Goal: Task Accomplishment & Management: Manage account settings

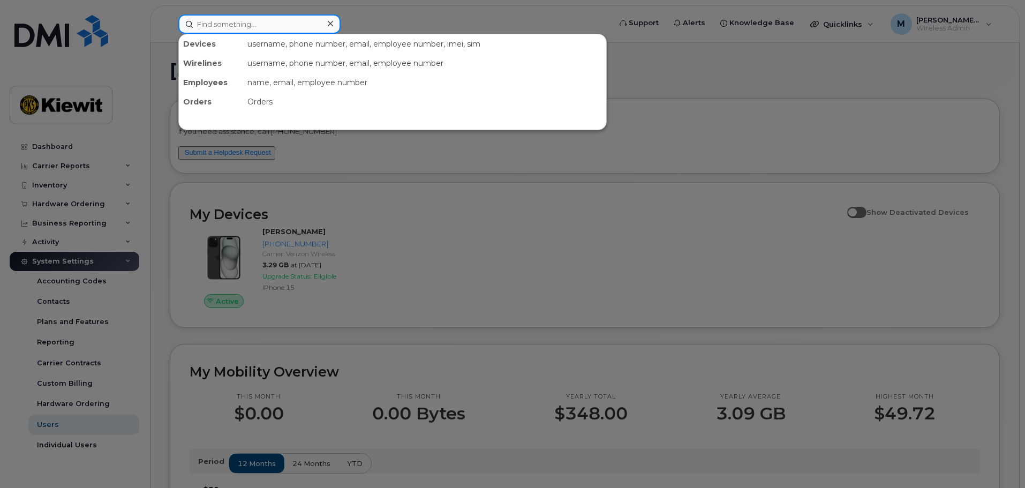
click at [260, 21] on input at bounding box center [259, 23] width 162 height 19
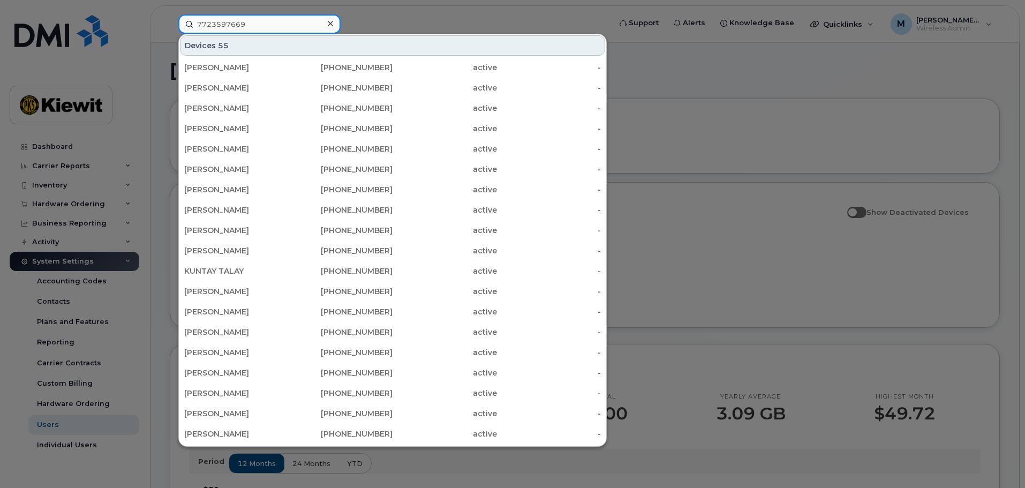
type input "7723597669"
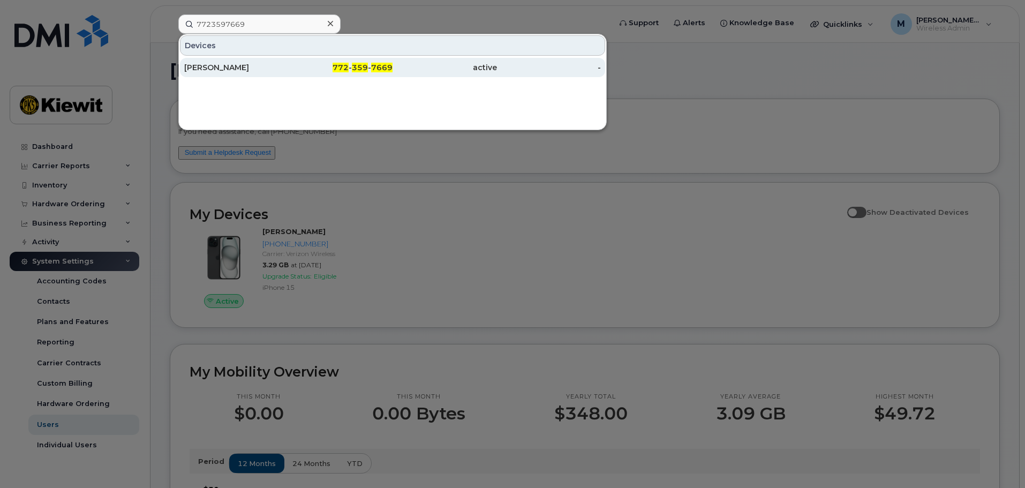
click at [268, 73] on div "[PERSON_NAME]" at bounding box center [236, 67] width 104 height 19
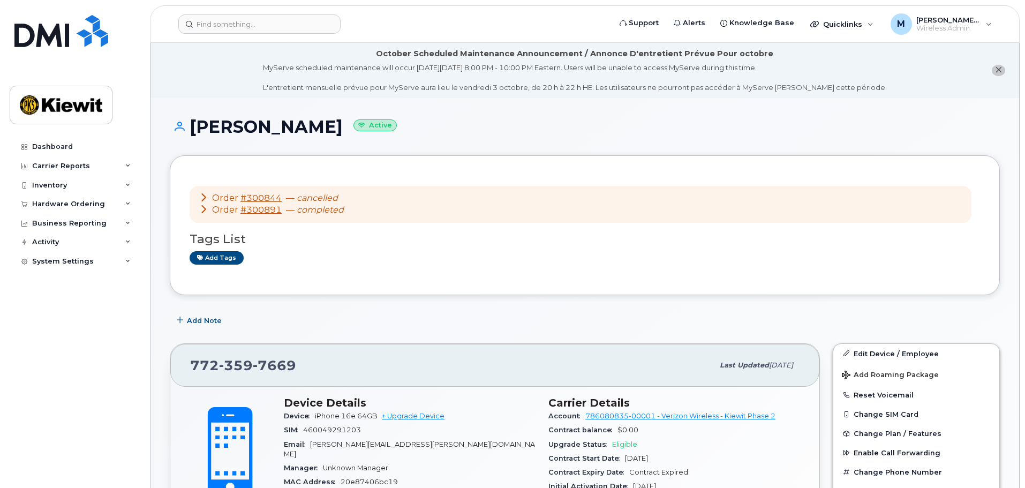
click at [204, 207] on icon at bounding box center [203, 209] width 9 height 9
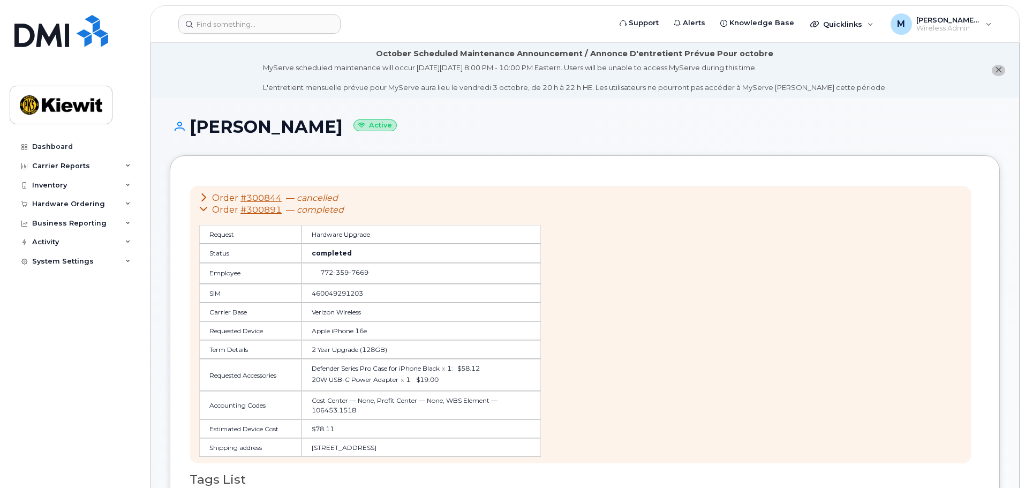
click at [204, 195] on icon at bounding box center [203, 197] width 9 height 9
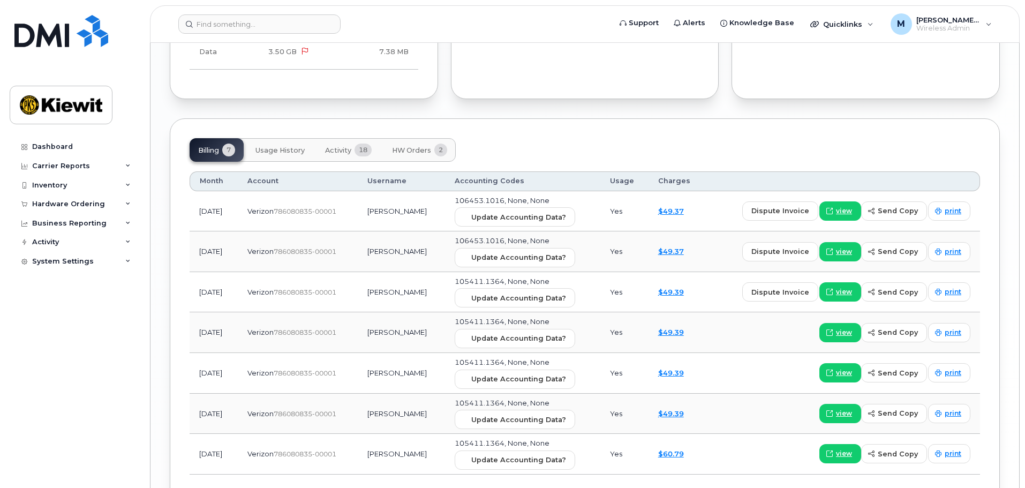
scroll to position [1620, 0]
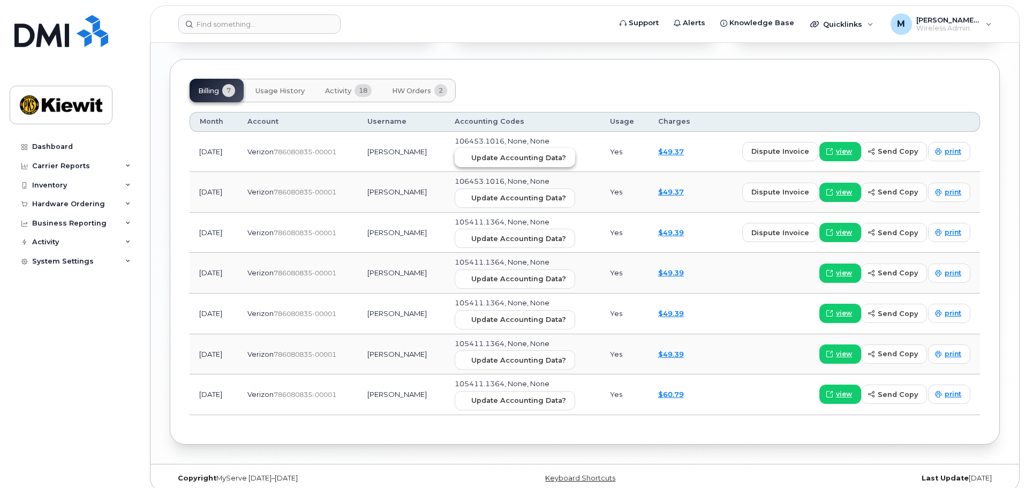
click at [523, 153] on span "Update Accounting Data?" at bounding box center [518, 158] width 95 height 10
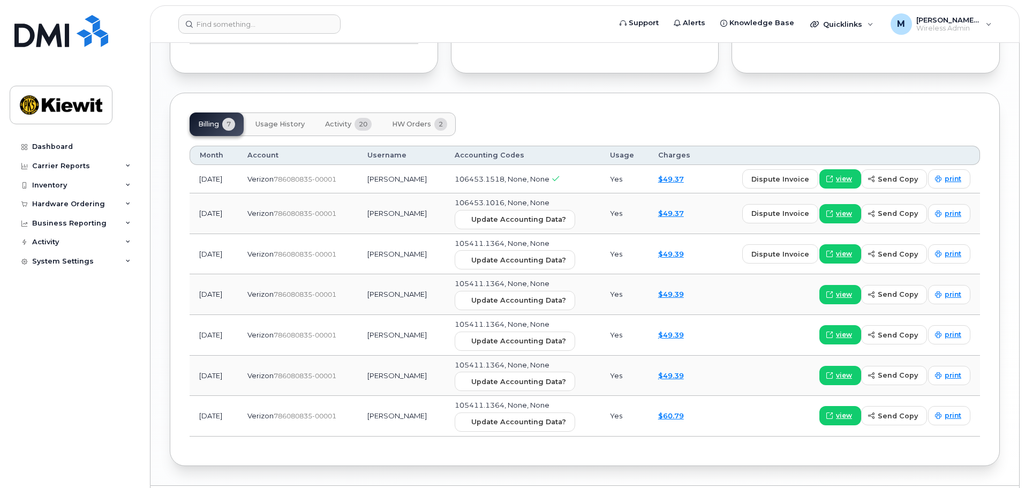
scroll to position [1128, 0]
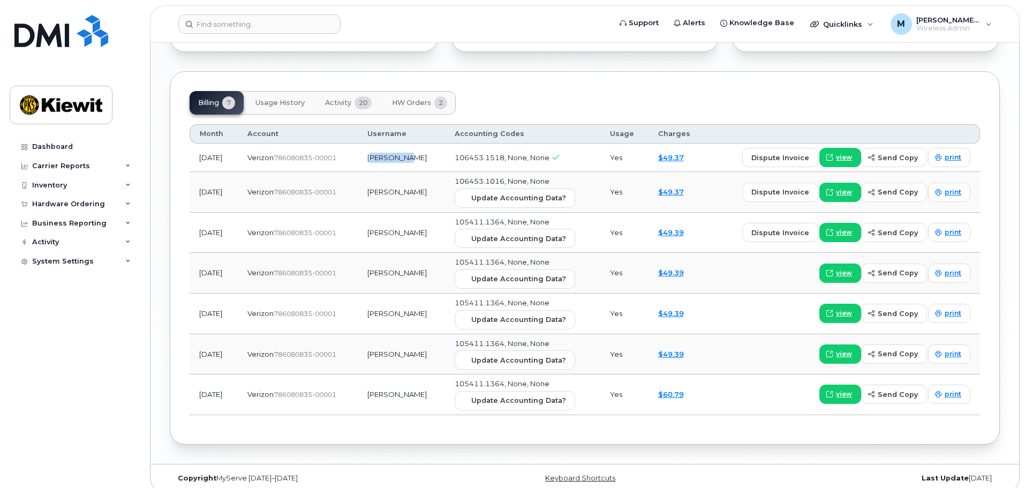
drag, startPoint x: 387, startPoint y: 149, endPoint x: 430, endPoint y: 149, distance: 43.4
click at [430, 149] on td "[PERSON_NAME]" at bounding box center [401, 157] width 87 height 28
click at [440, 152] on td "[PERSON_NAME]" at bounding box center [401, 157] width 87 height 28
drag, startPoint x: 397, startPoint y: 148, endPoint x: 435, endPoint y: 152, distance: 38.1
click at [435, 152] on td "BLAKE WALD" at bounding box center [401, 157] width 87 height 28
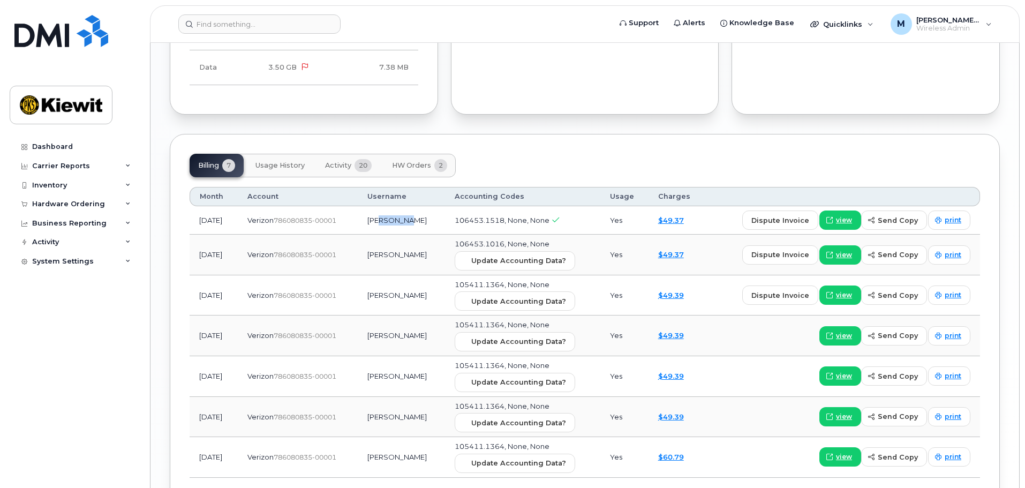
scroll to position [1074, 0]
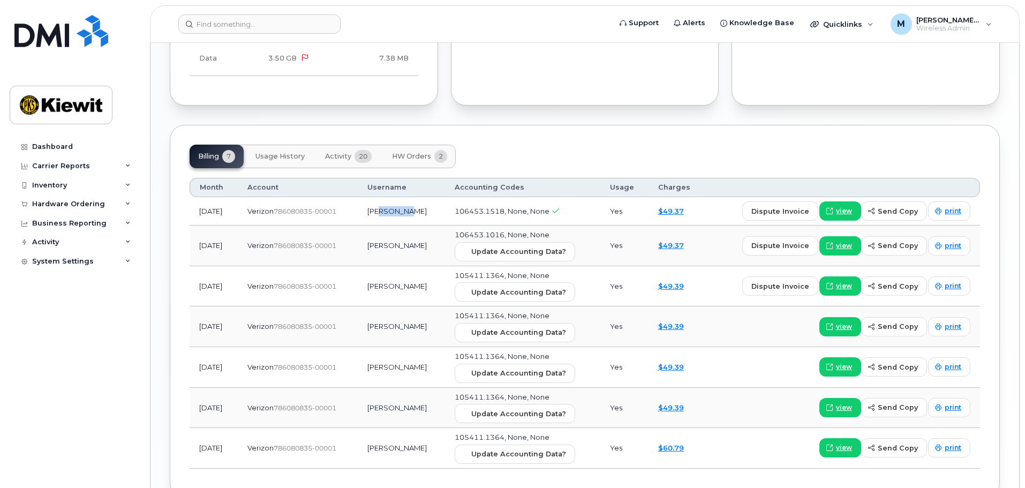
drag, startPoint x: 384, startPoint y: 235, endPoint x: 440, endPoint y: 238, distance: 55.8
click at [440, 238] on td "Brenno Toffoletto" at bounding box center [401, 245] width 87 height 41
drag, startPoint x: 388, startPoint y: 203, endPoint x: 428, endPoint y: 204, distance: 40.2
click at [428, 204] on td "BLAKE WALD" at bounding box center [401, 211] width 87 height 28
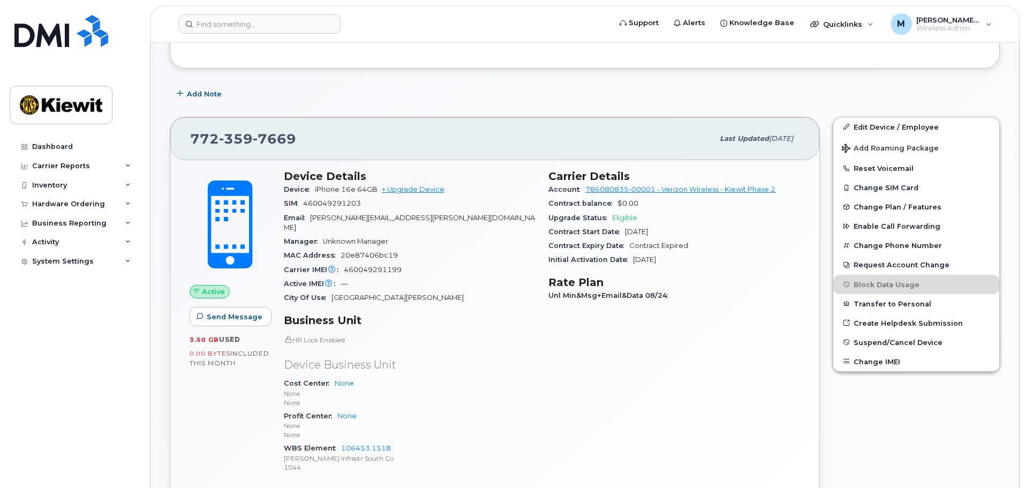
scroll to position [214, 0]
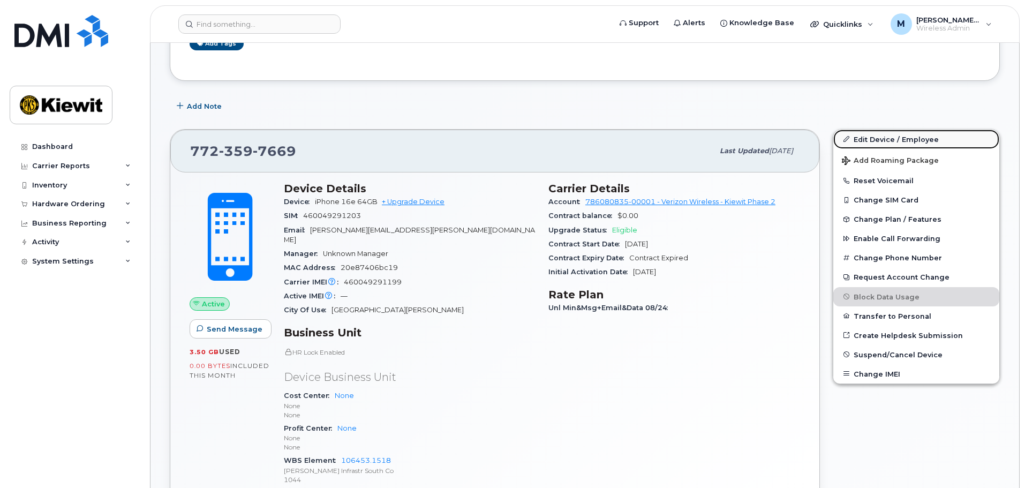
click at [886, 140] on link "Edit Device / Employee" at bounding box center [916, 139] width 166 height 19
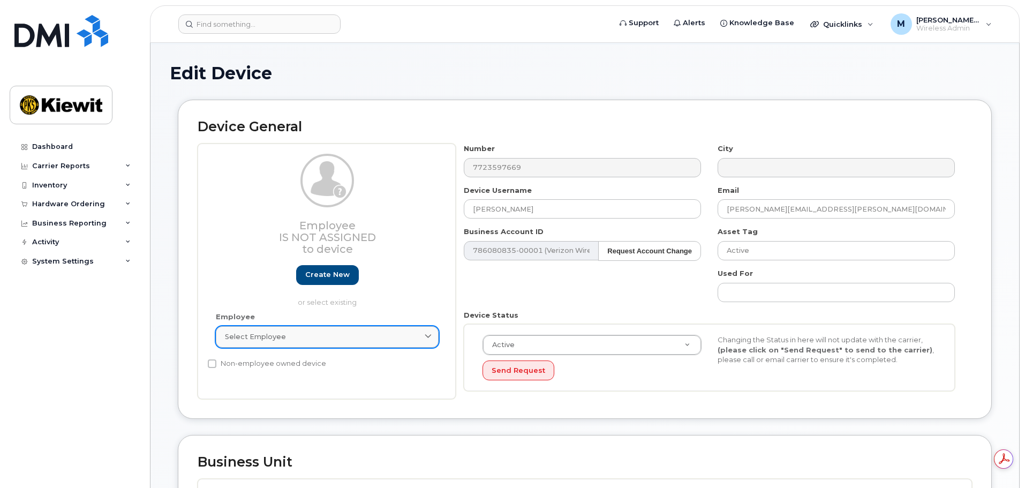
click at [270, 339] on span "Select employee" at bounding box center [255, 336] width 61 height 10
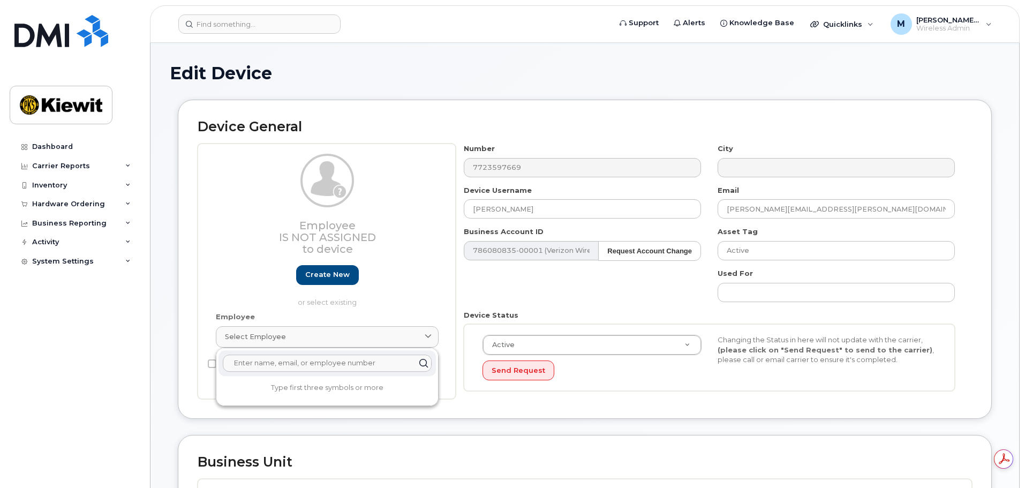
click at [285, 364] on input "text" at bounding box center [327, 362] width 209 height 17
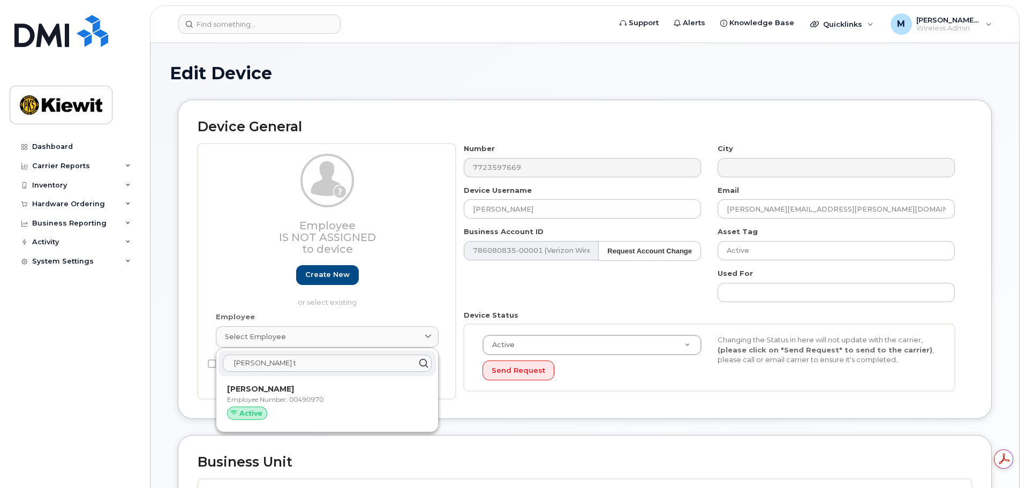
type input "brenno t"
drag, startPoint x: 282, startPoint y: 391, endPoint x: 568, endPoint y: 49, distance: 445.8
click at [282, 391] on strong "Brenno Teffoletto" at bounding box center [260, 389] width 67 height 10
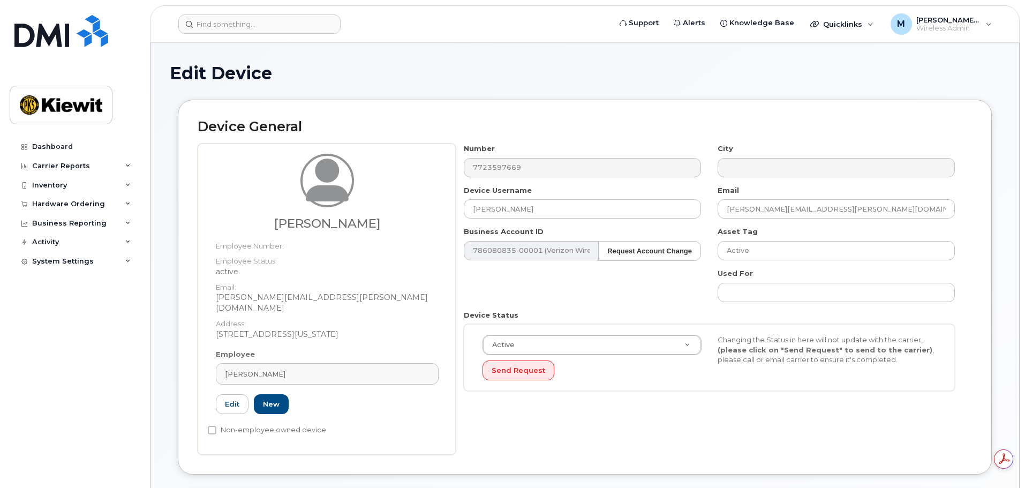
type input "00490970"
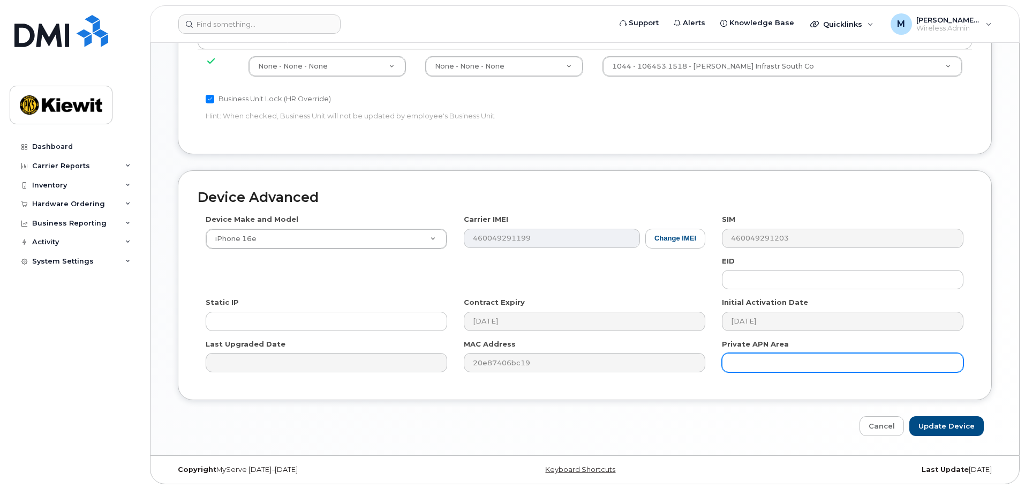
scroll to position [655, 0]
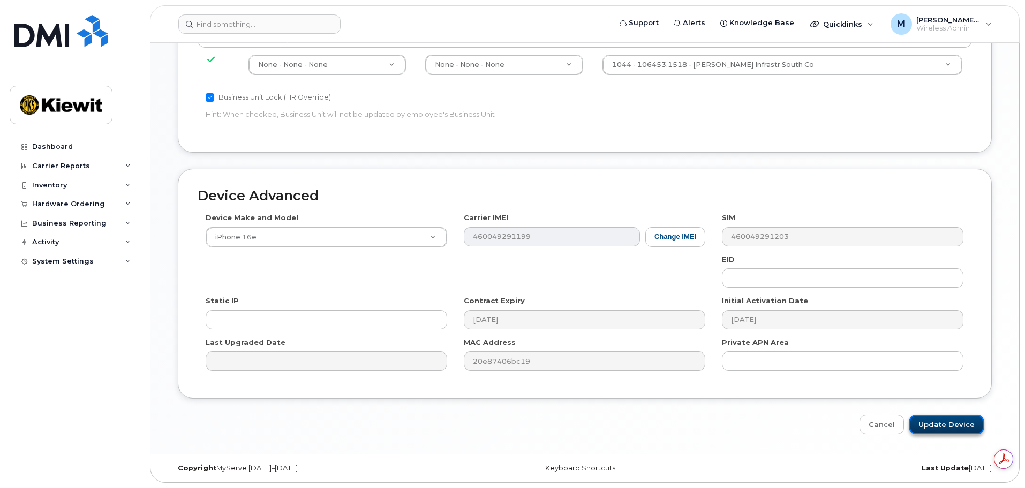
click at [963, 426] on input "Update Device" at bounding box center [946, 424] width 74 height 20
type input "Saving..."
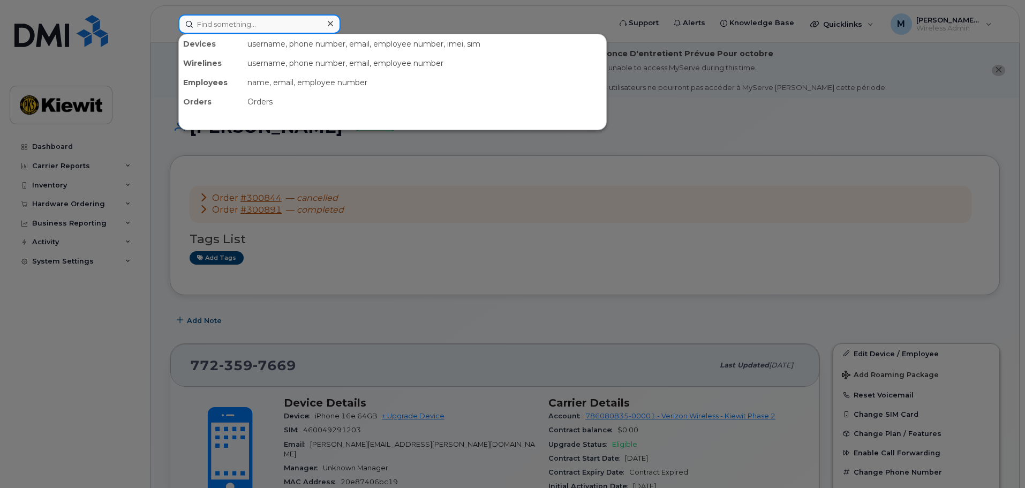
click at [238, 27] on input at bounding box center [259, 23] width 162 height 19
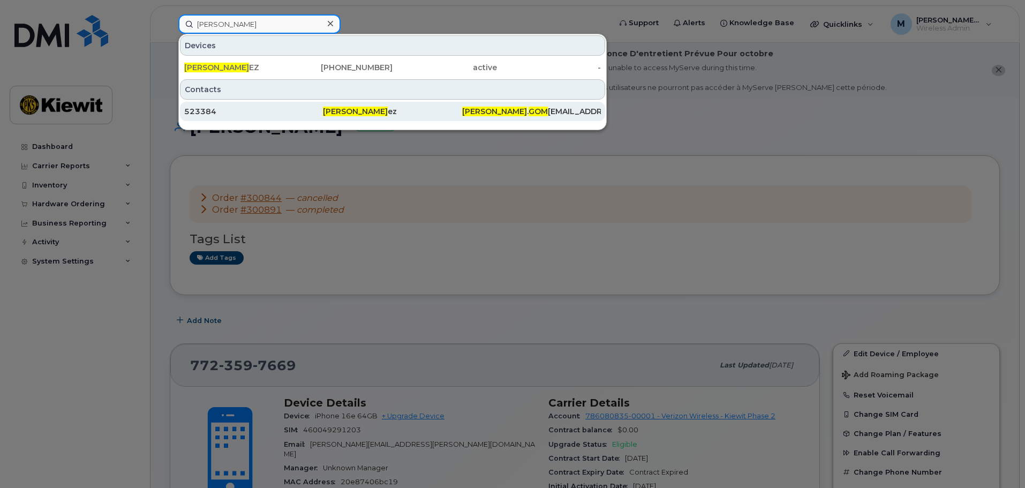
type input "[PERSON_NAME]"
click at [442, 111] on div "[PERSON_NAME] ez" at bounding box center [392, 111] width 139 height 11
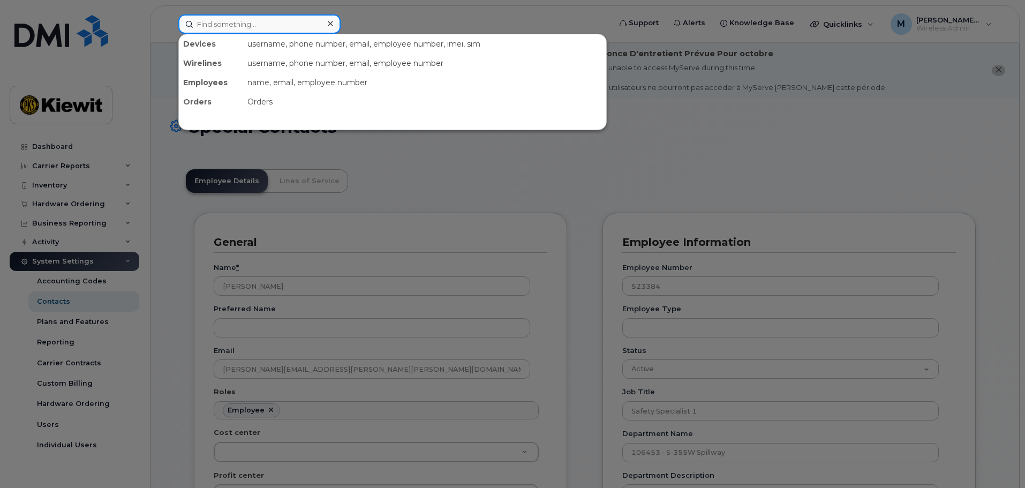
click at [235, 27] on input at bounding box center [259, 23] width 162 height 19
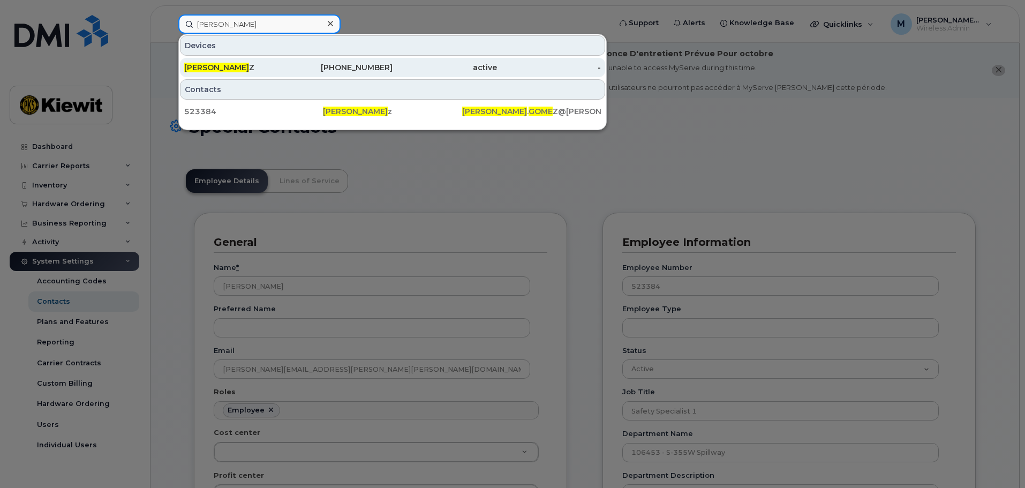
type input "angela gome"
click at [251, 70] on div "ANGELA GOME Z" at bounding box center [236, 67] width 104 height 11
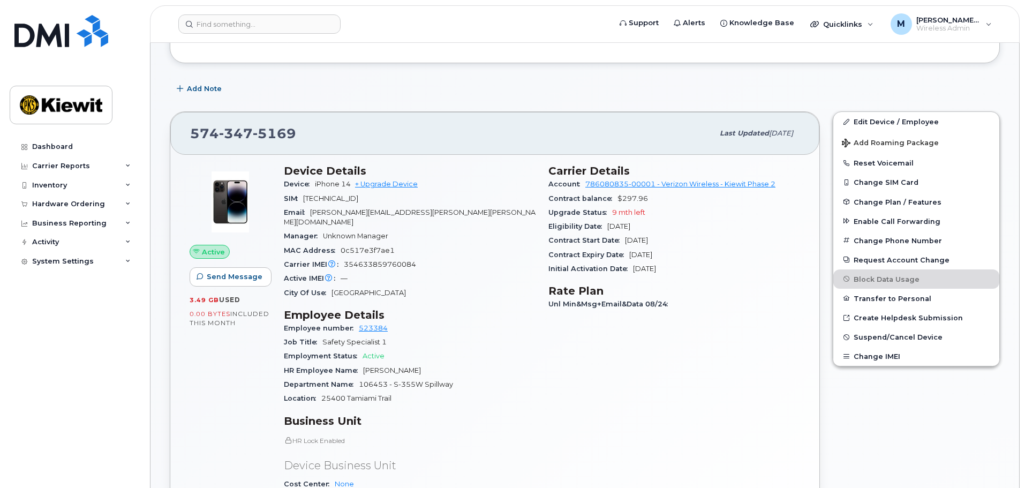
scroll to position [214, 0]
